Goal: Find specific page/section: Find specific page/section

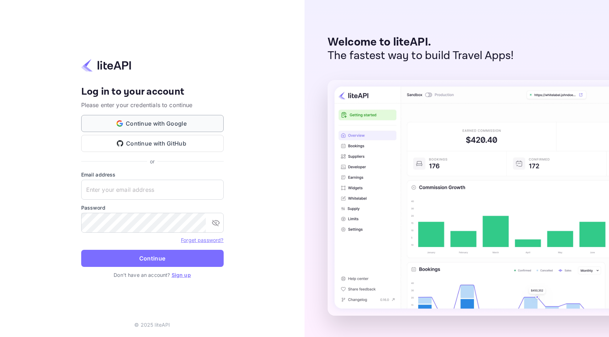
type input "[EMAIL_ADDRESS][DOMAIN_NAME]"
click at [177, 128] on button "Continue with Google" at bounding box center [152, 123] width 143 height 17
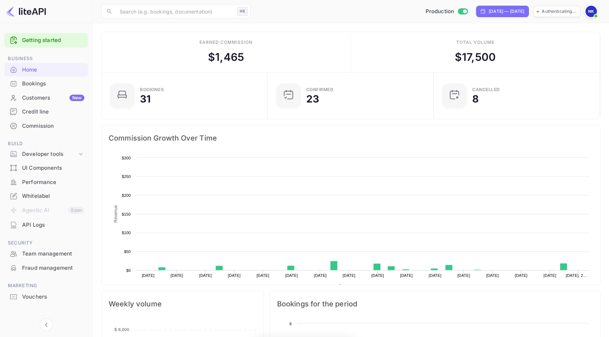
scroll to position [116, 162]
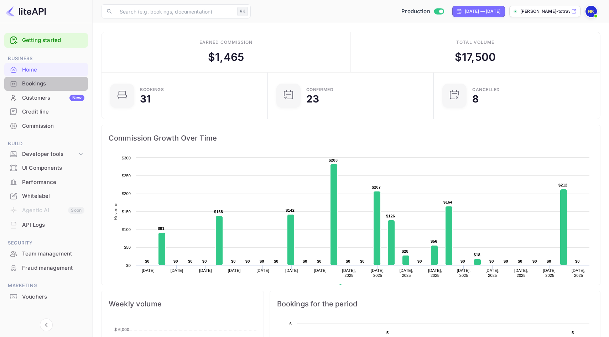
click at [56, 87] on div "Bookings" at bounding box center [53, 84] width 62 height 8
